Goal: Task Accomplishment & Management: Use online tool/utility

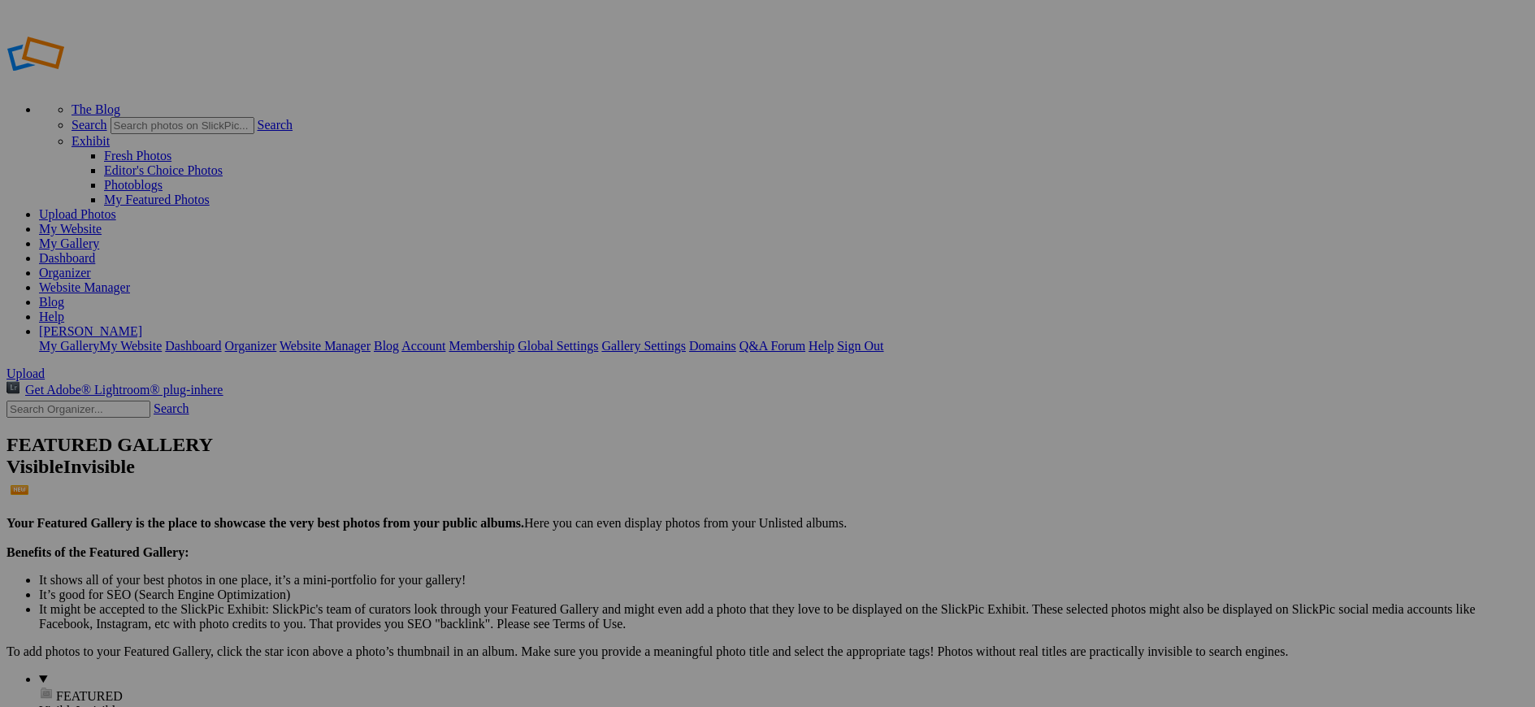
click at [91, 266] on link "Organizer" at bounding box center [65, 273] width 52 height 14
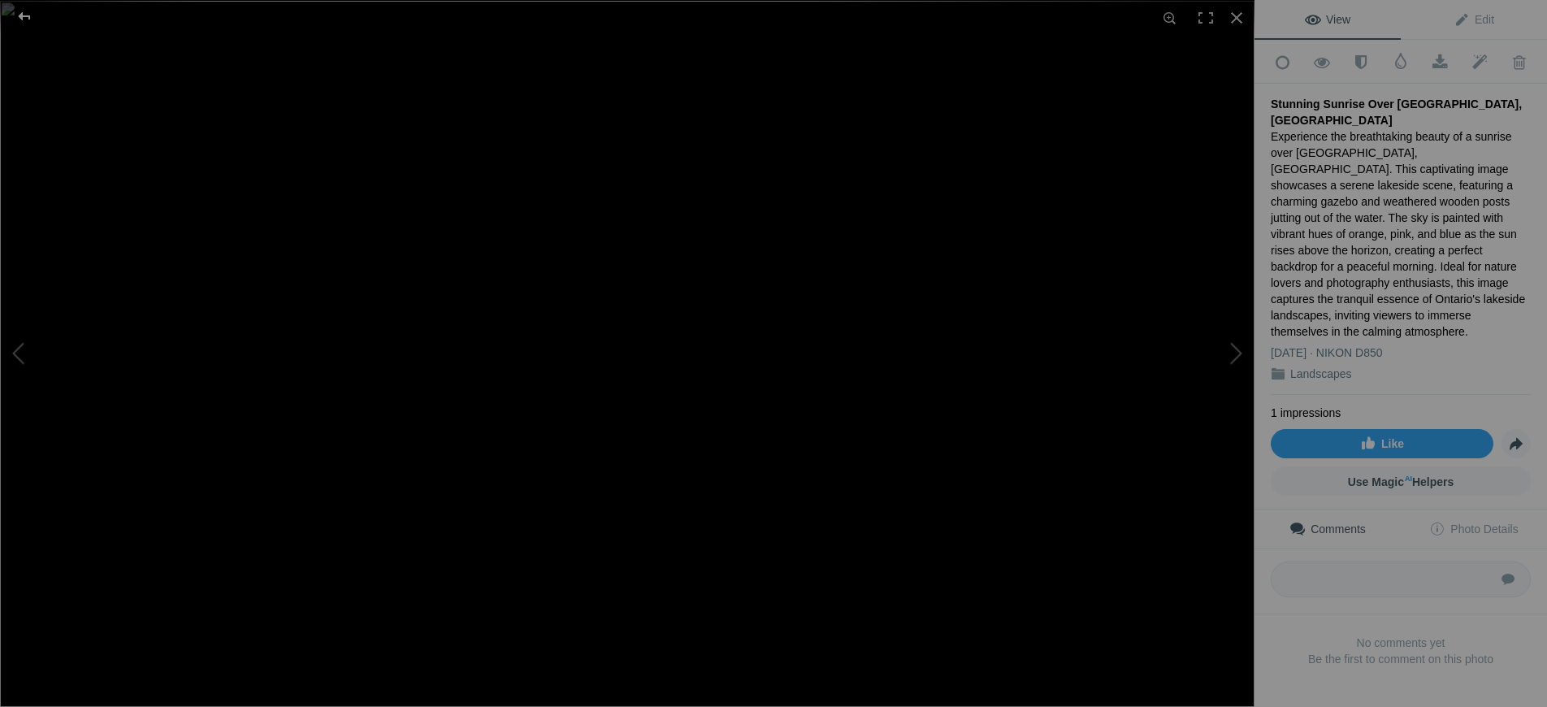
click at [27, 21] on div at bounding box center [24, 16] width 58 height 32
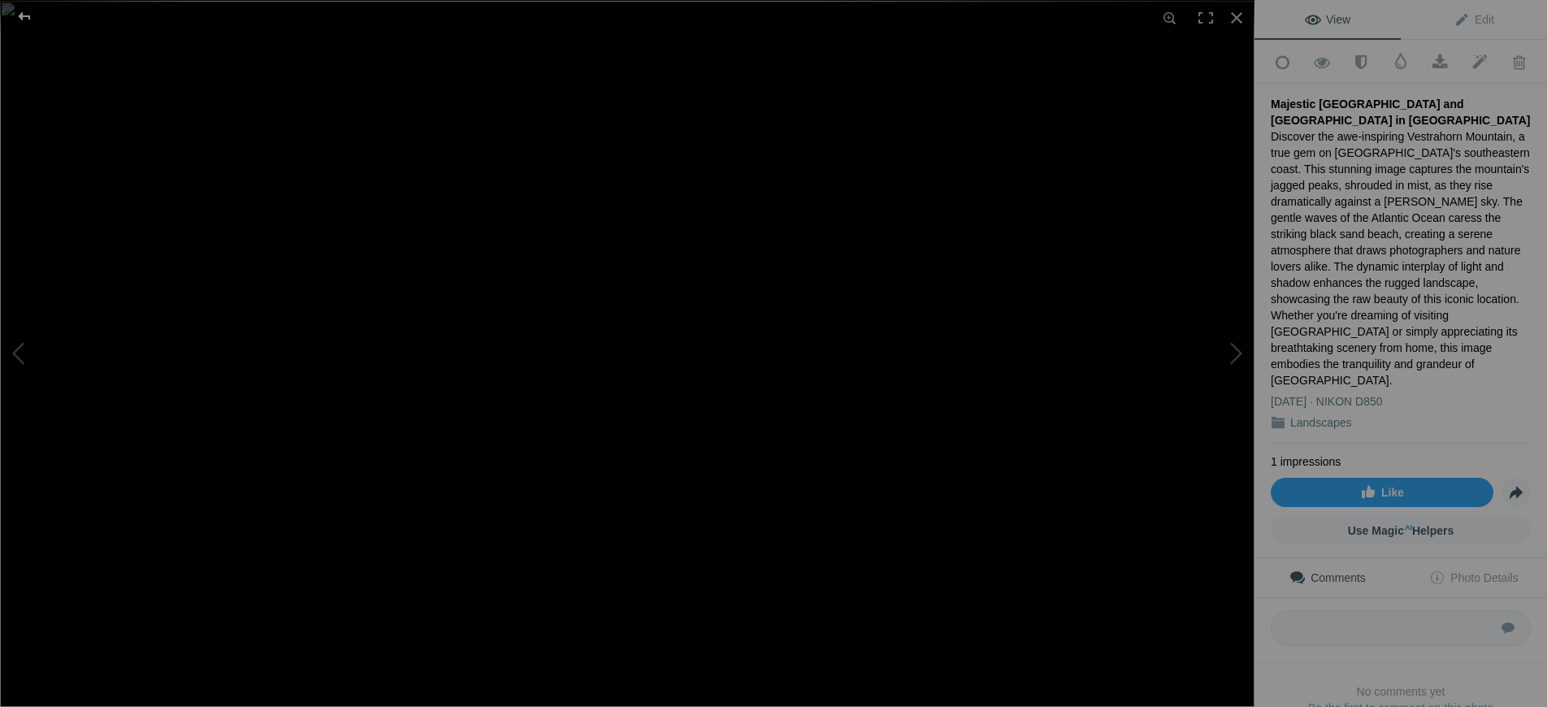
click at [22, 19] on div at bounding box center [24, 16] width 58 height 32
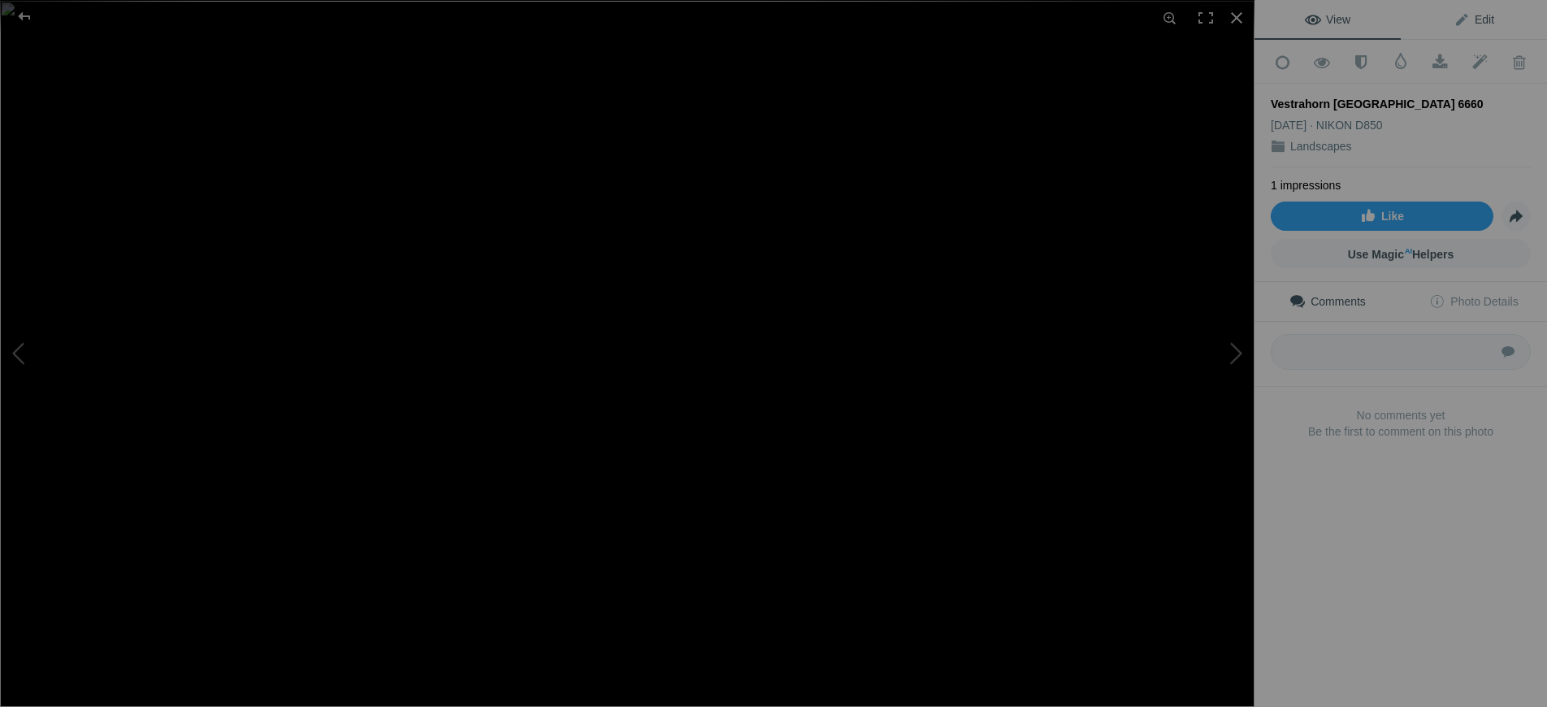
click at [1479, 14] on span "Edit" at bounding box center [1473, 19] width 41 height 13
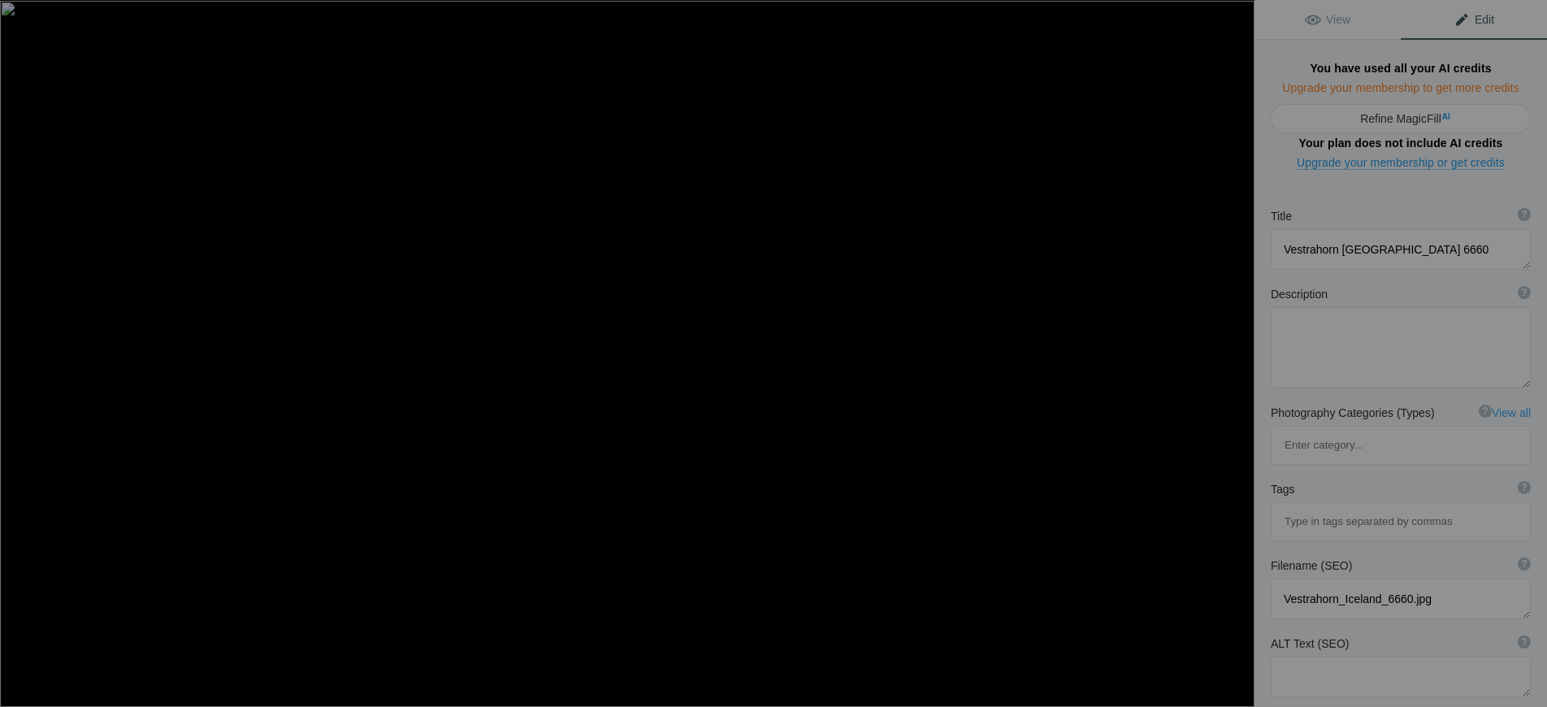
click at [1418, 88] on link "Upgrade your membership to get more credits" at bounding box center [1400, 88] width 237 height 14
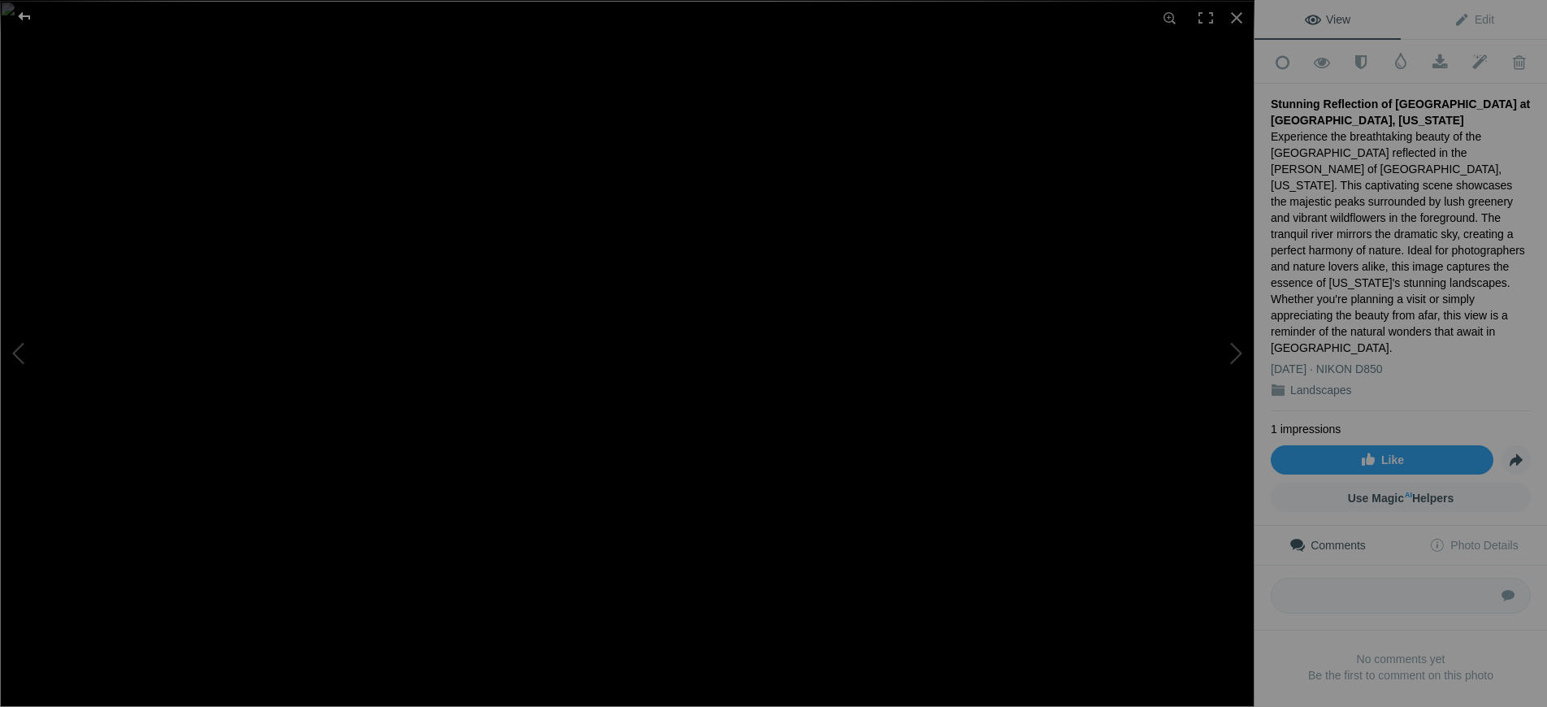
click at [19, 18] on div at bounding box center [24, 16] width 58 height 32
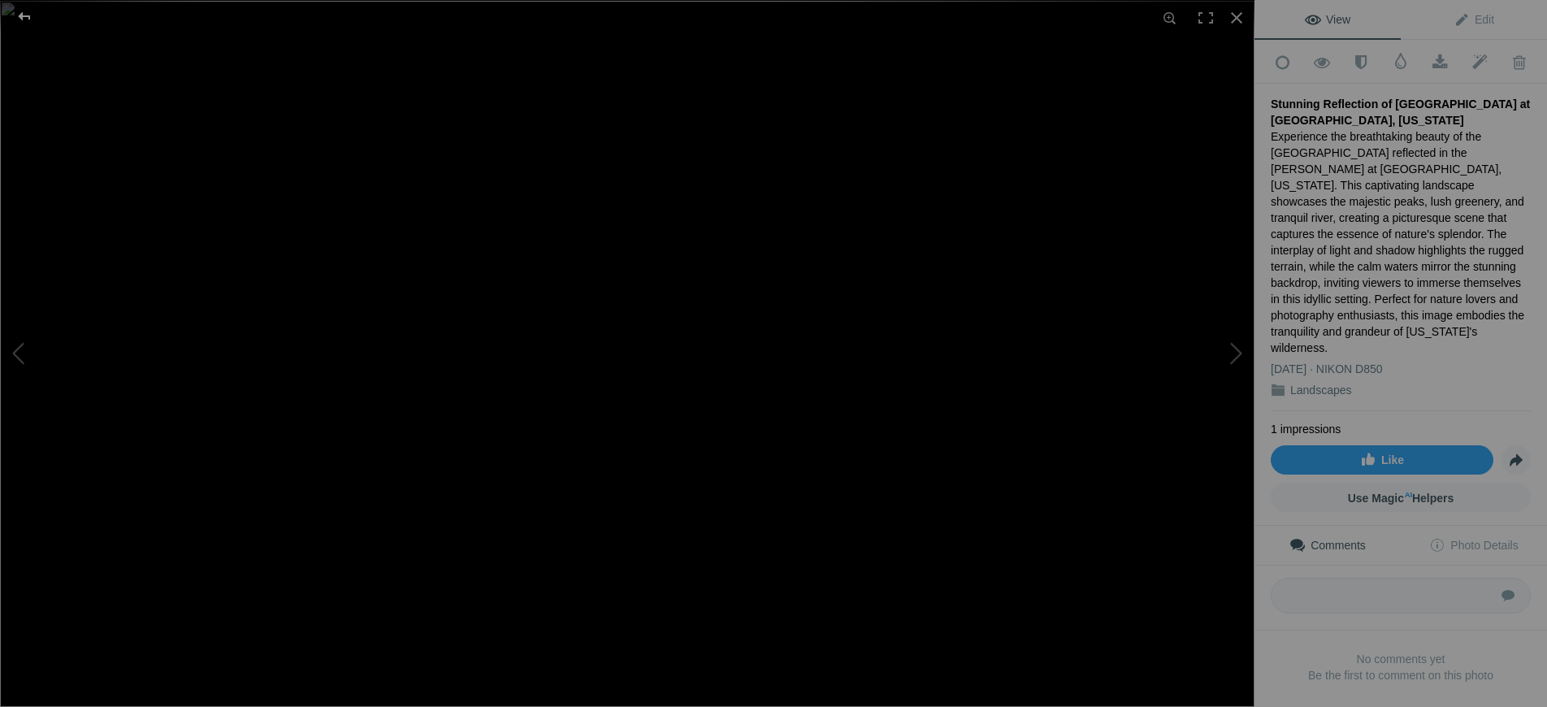
click at [19, 11] on div at bounding box center [24, 16] width 58 height 32
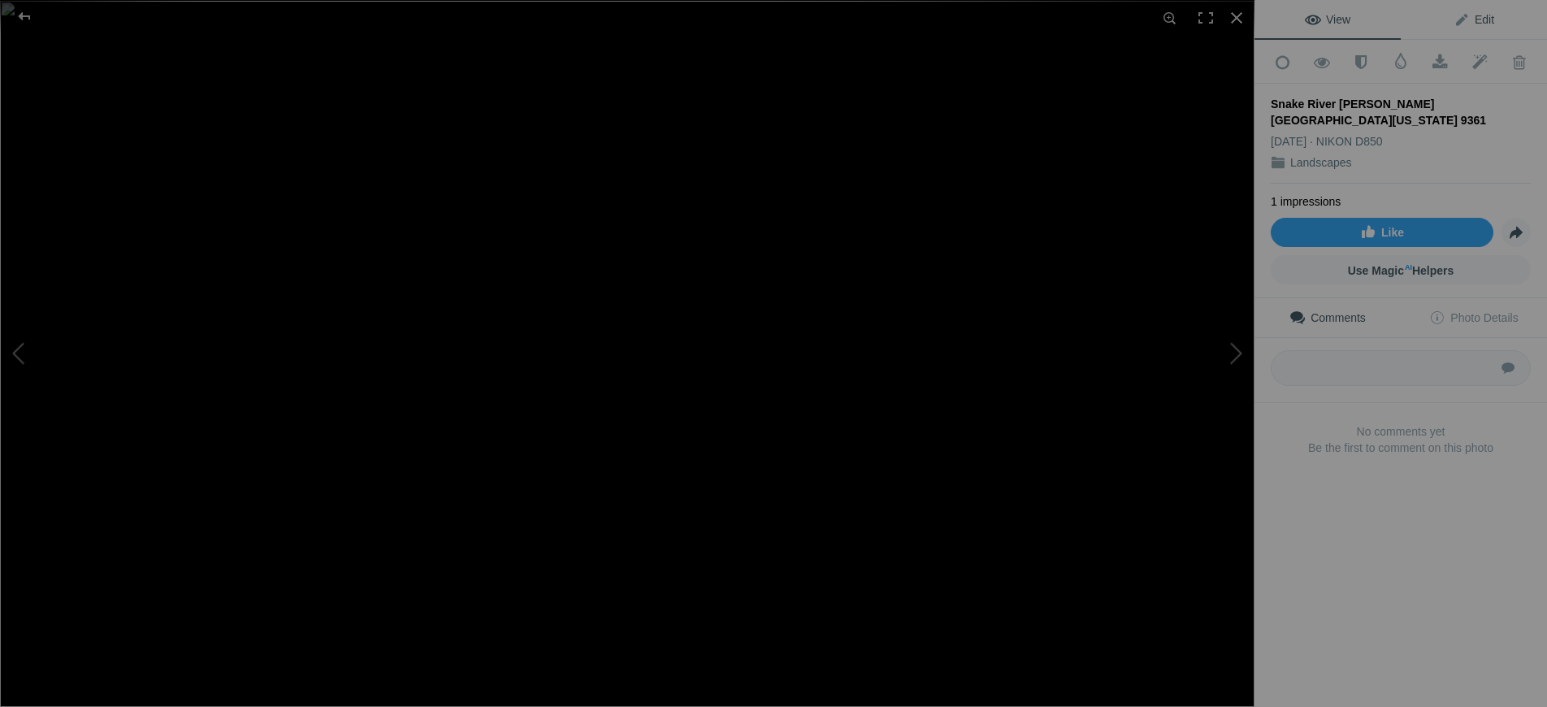
click at [1468, 24] on span "Edit" at bounding box center [1473, 19] width 41 height 13
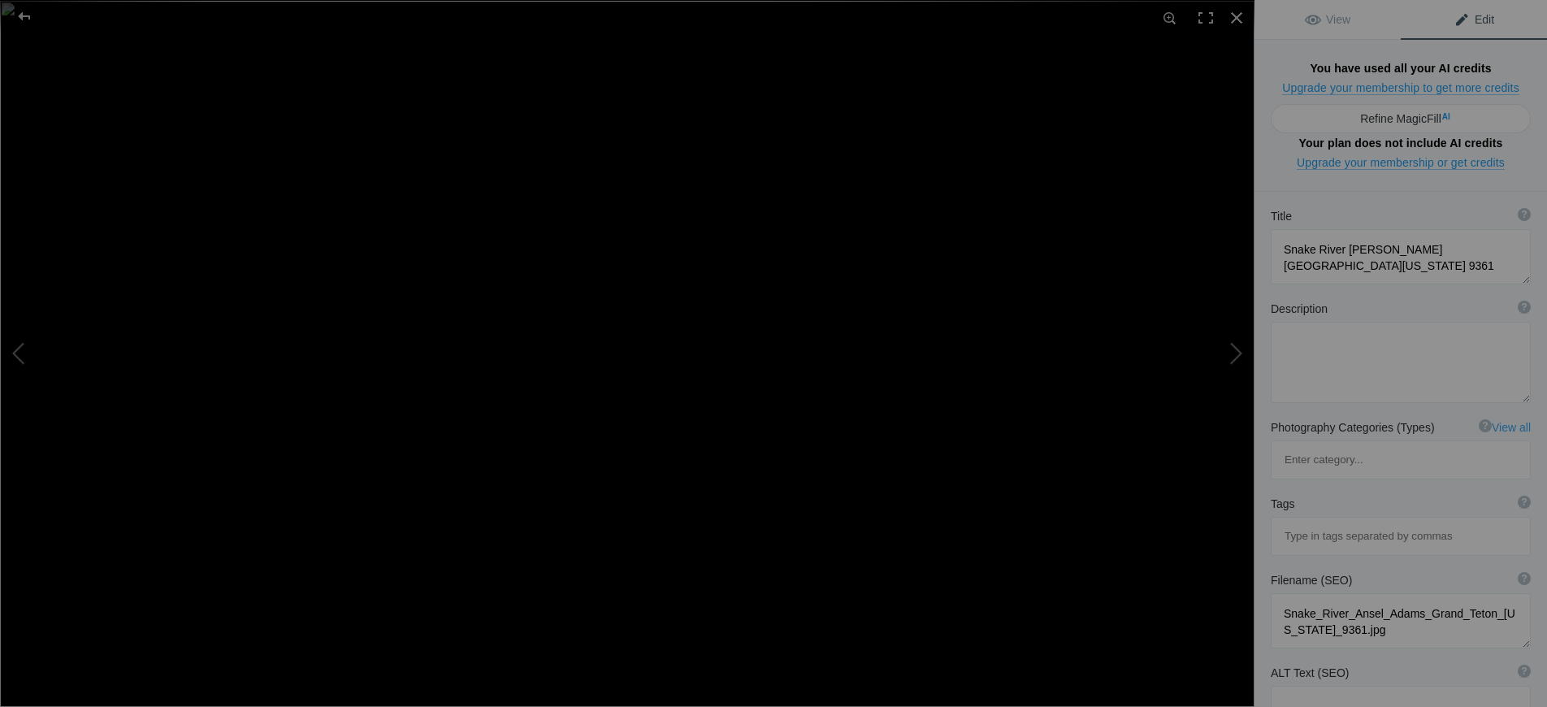
click at [1400, 65] on b "You have used all your AI credits" at bounding box center [1401, 67] width 260 height 19
drag, startPoint x: 1310, startPoint y: 67, endPoint x: 1514, endPoint y: 105, distance: 206.5
click at [1514, 105] on div "Run MagicFill AI Your AI credits: 0 of 100 You have used all your AI credits Up…" at bounding box center [1400, 116] width 292 height 152
copy span "You have used all your AI credits Upgrade your membership to get more credits"
